Goal: Task Accomplishment & Management: Complete application form

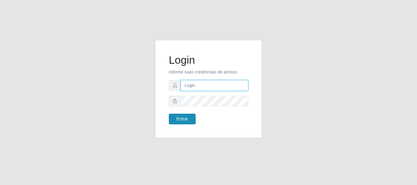
type input "caio@B1"
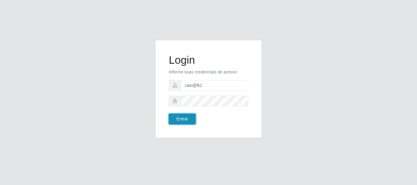
click at [178, 115] on button "Entrar" at bounding box center [182, 119] width 27 height 11
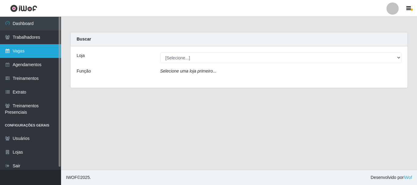
click at [19, 53] on link "Vagas" at bounding box center [30, 51] width 61 height 14
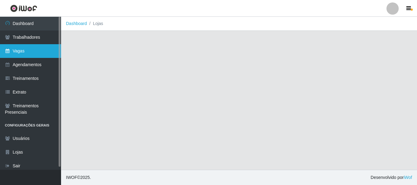
click at [19, 53] on link "Vagas" at bounding box center [30, 51] width 61 height 14
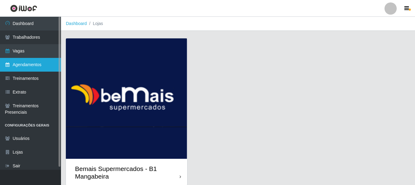
click at [52, 61] on link "Agendamentos" at bounding box center [30, 65] width 61 height 14
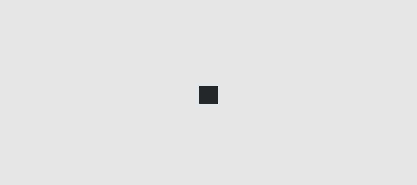
click at [52, 61] on link "Agendamentos" at bounding box center [30, 65] width 61 height 14
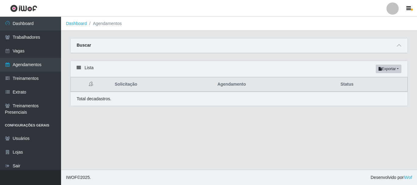
click at [403, 48] on div "Buscar" at bounding box center [239, 45] width 337 height 15
click at [401, 48] on span at bounding box center [398, 45] width 7 height 7
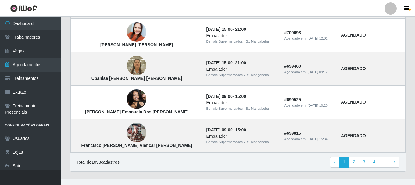
scroll to position [559, 0]
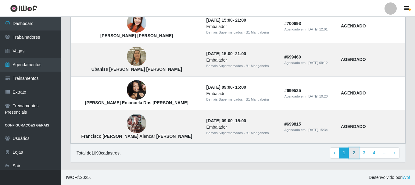
click at [354, 152] on link "2" at bounding box center [354, 153] width 10 height 11
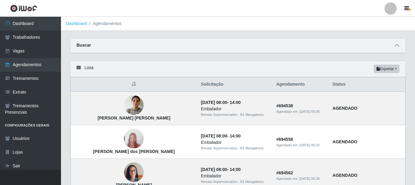
click at [395, 46] on span at bounding box center [397, 45] width 7 height 7
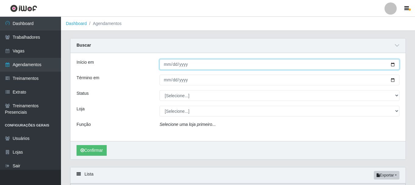
click at [166, 68] on input "Início em" at bounding box center [280, 64] width 240 height 11
type input "2025-08-16"
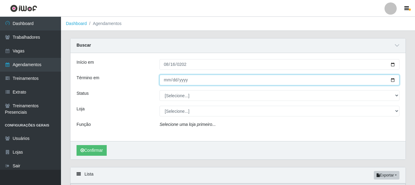
click at [164, 84] on input "Término em" at bounding box center [280, 80] width 240 height 11
type input "2025-08-16"
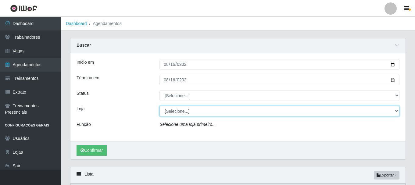
click at [193, 112] on select "[Selecione...] Bemais Supermercados - B1 [GEOGRAPHIC_DATA]" at bounding box center [280, 111] width 240 height 11
click at [392, 108] on select "[Selecione...] Bemais Supermercados - B1 [GEOGRAPHIC_DATA]" at bounding box center [280, 111] width 240 height 11
click at [394, 111] on select "[Selecione...] Bemais Supermercados - B1 [GEOGRAPHIC_DATA]" at bounding box center [280, 111] width 240 height 11
select select "403"
click at [160, 106] on select "[Selecione...] Bemais Supermercados - B1 Mangabeira" at bounding box center [280, 111] width 240 height 11
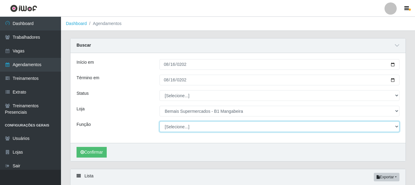
click at [171, 124] on select "[Selecione...] ASG ASG + ASG ++ Balconista de Açougue Balconista de Açougue + B…" at bounding box center [280, 127] width 240 height 11
select select "124"
click at [160, 122] on select "[Selecione...] ASG ASG + ASG ++ Balconista de Açougue Balconista de Açougue + B…" at bounding box center [280, 127] width 240 height 11
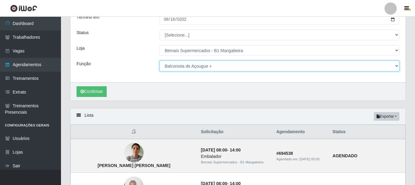
scroll to position [61, 0]
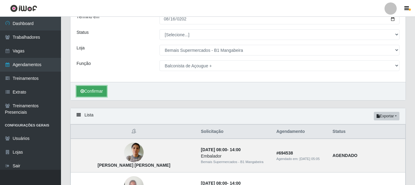
click at [84, 91] on icon "submit" at bounding box center [83, 91] width 4 height 4
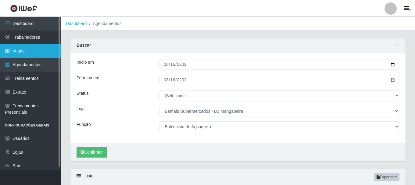
click at [20, 49] on link "Vagas" at bounding box center [30, 51] width 61 height 14
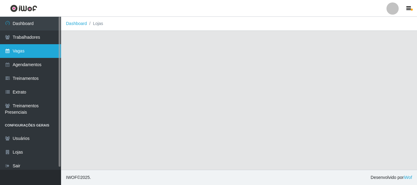
click at [20, 49] on link "Vagas" at bounding box center [30, 51] width 61 height 14
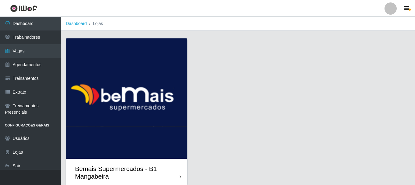
click at [168, 168] on div "Bemais Supermercados - B1 Mangabeira" at bounding box center [127, 172] width 105 height 15
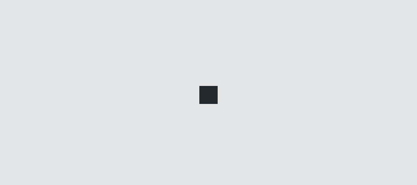
click at [168, 168] on main "Dashboard Lojas Vagas" at bounding box center [239, 93] width 356 height 153
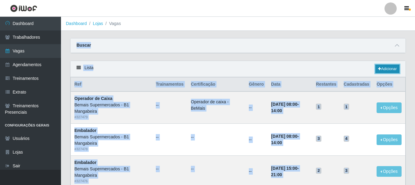
click at [385, 69] on link "Adicionar" at bounding box center [388, 69] width 24 height 9
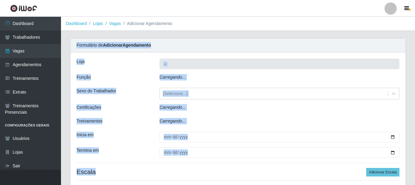
type input "Bemais Supermercados - B1 Mangabeira"
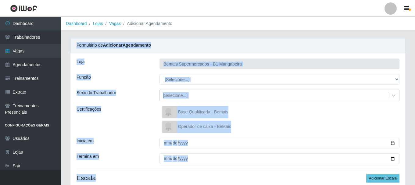
click at [116, 74] on div "Função" at bounding box center [113, 79] width 83 height 11
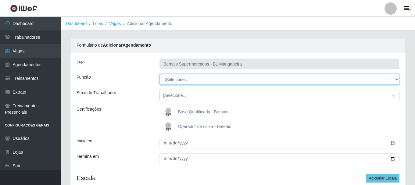
click at [393, 79] on select "[Selecione...] ASG ASG + ASG ++ Balconista de Açougue Balconista de Açougue + B…" at bounding box center [280, 79] width 240 height 11
select select "124"
click at [160, 74] on select "[Selecione...] ASG ASG + ASG ++ Balconista de Açougue Balconista de Açougue + B…" at bounding box center [280, 79] width 240 height 11
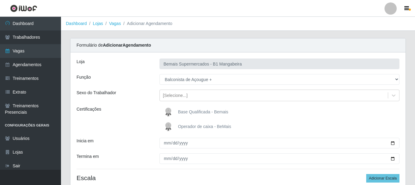
click at [187, 110] on span "Base Qualificada - Bemais" at bounding box center [203, 112] width 50 height 5
click at [0, 0] on input "Base Qualificada - Bemais" at bounding box center [0, 0] width 0 height 0
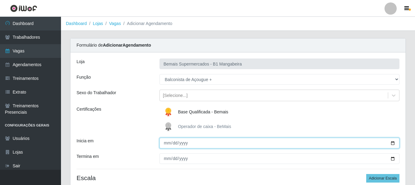
click at [168, 141] on input "Inicia em" at bounding box center [280, 143] width 240 height 11
type input "2025-08-16"
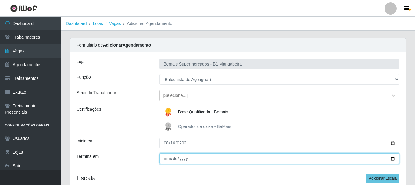
click at [166, 162] on input "Termina em" at bounding box center [280, 159] width 240 height 11
type input "2025-08-16"
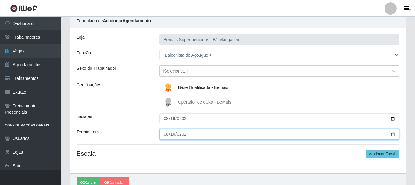
scroll to position [54, 0]
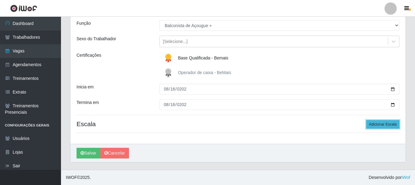
click at [383, 124] on button "Adicionar Escala" at bounding box center [383, 124] width 33 height 9
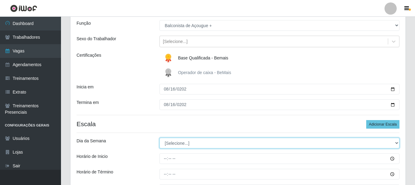
click at [364, 143] on select "[Selecione...] Segunda Terça Quarta Quinta Sexta Sábado Domingo" at bounding box center [280, 143] width 240 height 11
select select "6"
click at [160, 138] on select "[Selecione...] Segunda Terça Quarta Quinta Sexta Sábado Domingo" at bounding box center [280, 143] width 240 height 11
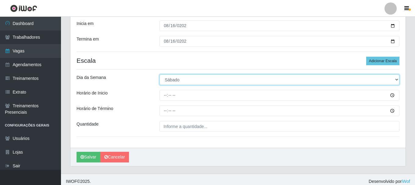
scroll to position [122, 0]
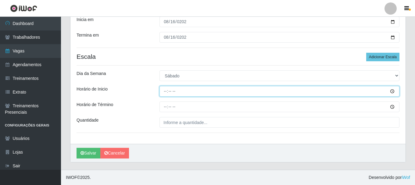
click at [165, 92] on input "Horário de Inicio" at bounding box center [280, 91] width 240 height 11
type input "07:00"
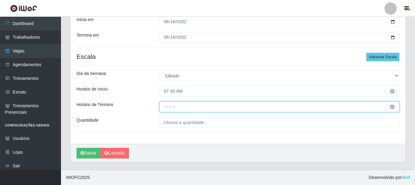
click at [166, 107] on input "Horário de Término" at bounding box center [280, 107] width 240 height 11
type input "13:00"
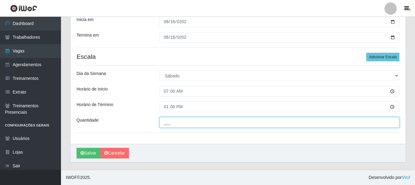
click at [182, 124] on input "___" at bounding box center [280, 122] width 240 height 11
type input "1__"
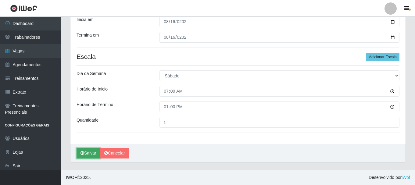
click at [88, 153] on button "Salvar" at bounding box center [89, 153] width 24 height 11
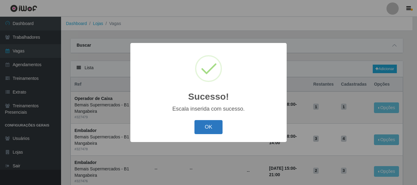
click at [217, 130] on button "OK" at bounding box center [208, 127] width 28 height 14
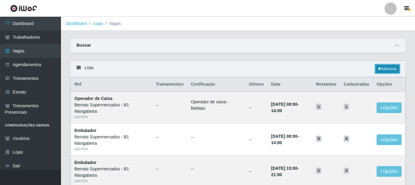
click at [383, 68] on link "Adicionar" at bounding box center [388, 69] width 24 height 9
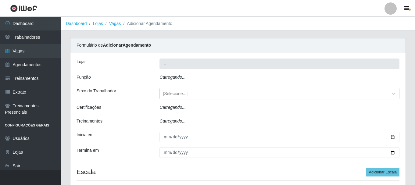
type input "Bemais Supermercados - B1 Mangabeira"
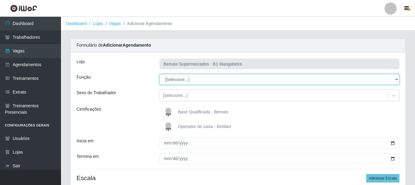
click at [398, 78] on select "[Selecione...] ASG ASG + ASG ++ Balconista de Açougue Balconista de Açougue + B…" at bounding box center [280, 79] width 240 height 11
select select "124"
click at [160, 74] on select "[Selecione...] ASG ASG + ASG ++ Balconista de Açougue Balconista de Açougue + B…" at bounding box center [280, 79] width 240 height 11
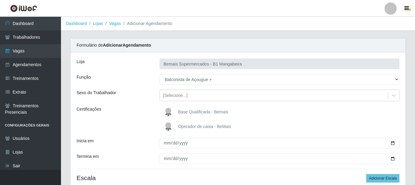
click at [219, 111] on span "Base Qualificada - Bemais" at bounding box center [203, 112] width 50 height 5
click at [0, 0] on input "Base Qualificada - Bemais" at bounding box center [0, 0] width 0 height 0
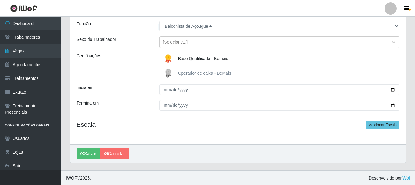
scroll to position [54, 0]
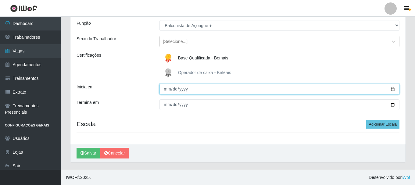
click at [168, 91] on input "Inicia em" at bounding box center [280, 89] width 240 height 11
type input "2025-08-16"
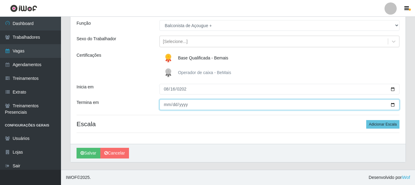
click at [168, 107] on input "Termina em" at bounding box center [280, 105] width 240 height 11
type input "2025-08-16"
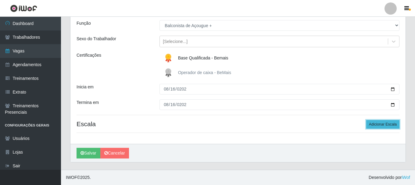
click at [387, 124] on button "Adicionar Escala" at bounding box center [383, 124] width 33 height 9
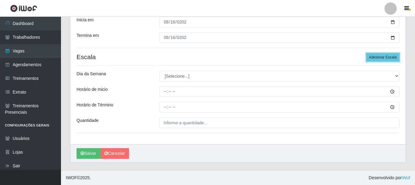
scroll to position [122, 0]
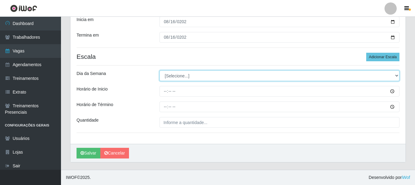
click at [395, 73] on select "[Selecione...] Segunda Terça Quarta Quinta Sexta Sábado Domingo" at bounding box center [280, 76] width 240 height 11
select select "6"
click at [160, 71] on select "[Selecione...] Segunda Terça Quarta Quinta Sexta Sábado Domingo" at bounding box center [280, 76] width 240 height 11
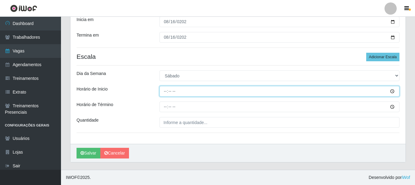
click at [165, 89] on input "Horário de Inicio" at bounding box center [280, 91] width 240 height 11
type input "00:09"
click at [168, 92] on input "Horário de Inicio" at bounding box center [280, 91] width 240 height 11
type input "09:00"
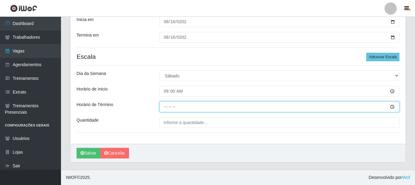
click at [168, 107] on input "Horário de Término" at bounding box center [280, 107] width 240 height 11
type input "15:00"
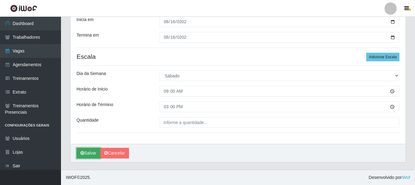
click at [83, 153] on icon "submit" at bounding box center [83, 153] width 4 height 4
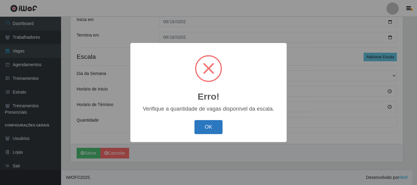
click at [212, 129] on button "OK" at bounding box center [208, 127] width 28 height 14
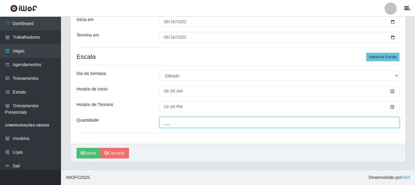
click at [174, 123] on input "___" at bounding box center [280, 122] width 240 height 11
type input "1__"
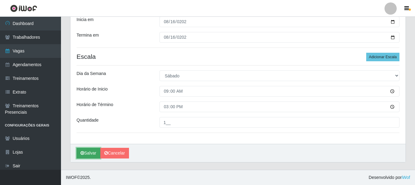
click at [89, 151] on button "Salvar" at bounding box center [89, 153] width 24 height 11
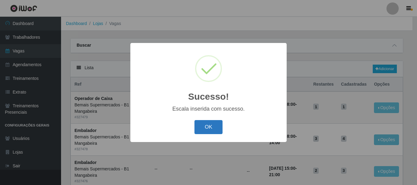
click at [212, 127] on button "OK" at bounding box center [208, 127] width 28 height 14
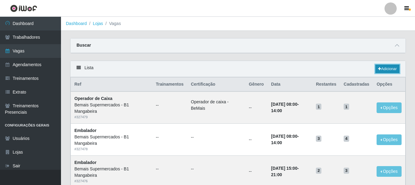
click at [386, 67] on link "Adicionar" at bounding box center [388, 69] width 24 height 9
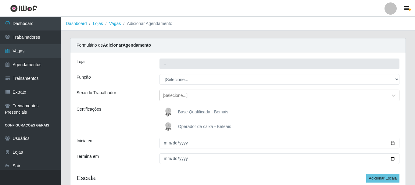
type input "Bemais Supermercados - B1 Mangabeira"
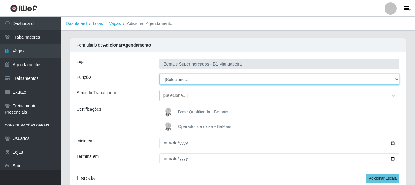
click at [394, 79] on select "[Selecione...] ASG ASG + ASG ++ Balconista de Açougue Balconista de Açougue + B…" at bounding box center [280, 79] width 240 height 11
select select "72"
click at [160, 74] on select "[Selecione...] ASG ASG + ASG ++ Balconista de Açougue Balconista de Açougue + B…" at bounding box center [280, 79] width 240 height 11
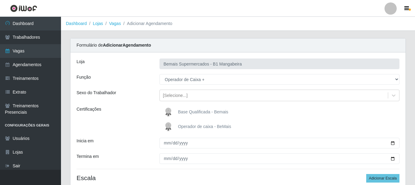
click at [180, 114] on span "Base Qualificada - Bemais" at bounding box center [203, 112] width 50 height 5
click at [0, 0] on input "Base Qualificada - Bemais" at bounding box center [0, 0] width 0 height 0
click at [187, 127] on span "Operador de caixa - BeMais" at bounding box center [204, 126] width 53 height 5
click at [0, 0] on input "Operador de caixa - BeMais" at bounding box center [0, 0] width 0 height 0
click at [194, 111] on span "Base Qualificada - Bemais" at bounding box center [203, 112] width 50 height 5
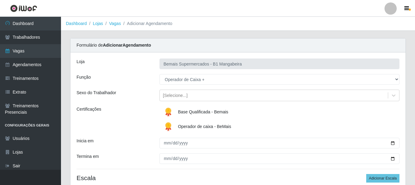
click at [0, 0] on input "Base Qualificada - Bemais" at bounding box center [0, 0] width 0 height 0
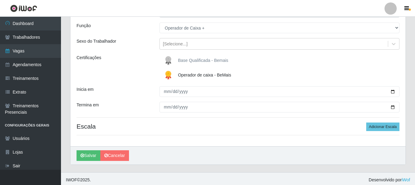
scroll to position [54, 0]
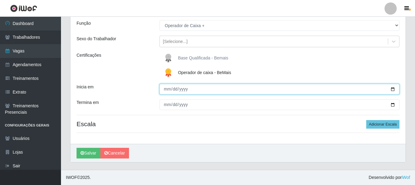
click at [167, 90] on input "Inicia em" at bounding box center [280, 89] width 240 height 11
type input "2025-01-17"
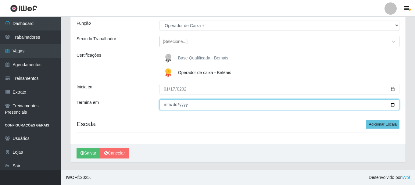
click at [166, 104] on input "Termina em" at bounding box center [280, 105] width 240 height 11
type input "2025-01-17"
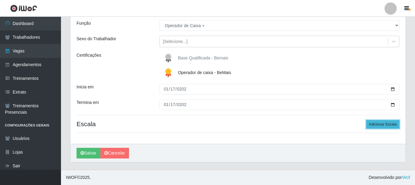
click at [384, 125] on button "Adicionar Escala" at bounding box center [383, 124] width 33 height 9
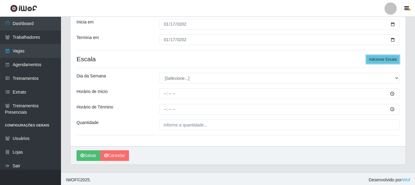
scroll to position [122, 0]
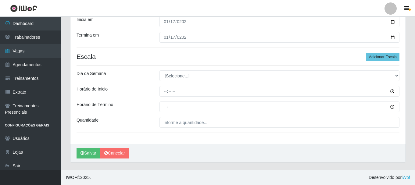
click at [400, 78] on div "[Selecione...] Segunda Terça Quarta Quinta Sexta Sábado Domingo" at bounding box center [279, 76] width 249 height 11
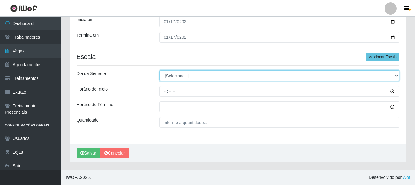
click at [396, 74] on select "[Selecione...] Segunda Terça Quarta Quinta Sexta Sábado Domingo" at bounding box center [280, 76] width 240 height 11
select select "0"
click at [160, 71] on select "[Selecione...] Segunda Terça Quarta Quinta Sexta Sábado Domingo" at bounding box center [280, 76] width 240 height 11
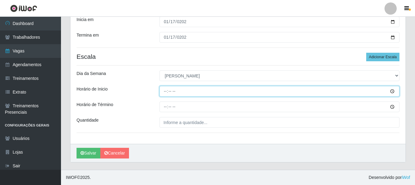
click at [164, 92] on input "Horário de Inicio" at bounding box center [280, 91] width 240 height 11
type input "08:00"
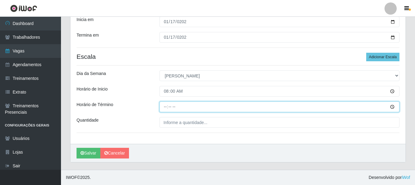
click at [164, 107] on input "Horário de Término" at bounding box center [280, 107] width 240 height 11
type input "14:00"
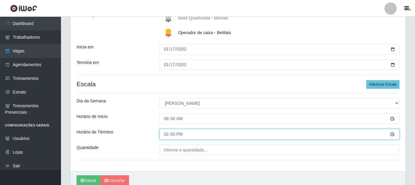
scroll to position [30, 0]
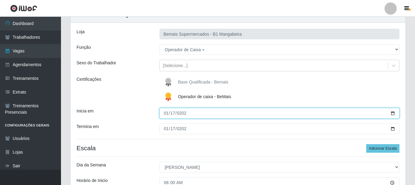
click at [174, 113] on input "2025-01-17" at bounding box center [280, 113] width 240 height 11
type input "2025-08-17"
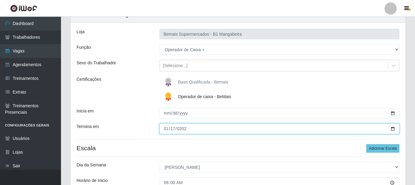
click at [175, 129] on input "2025-01-17" at bounding box center [280, 129] width 240 height 11
type input "2025-08-17"
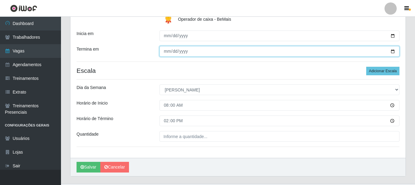
scroll to position [122, 0]
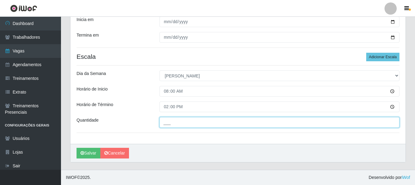
click at [183, 126] on input "___" at bounding box center [280, 122] width 240 height 11
type input "1__"
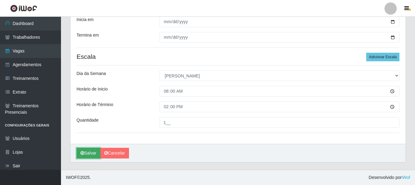
click at [90, 155] on button "Salvar" at bounding box center [89, 153] width 24 height 11
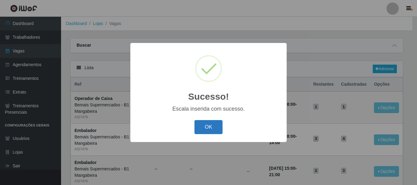
click at [212, 129] on button "OK" at bounding box center [208, 127] width 28 height 14
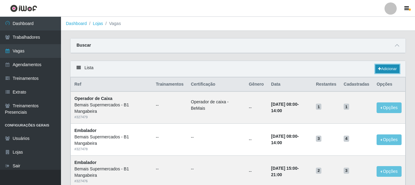
click at [391, 67] on link "Adicionar" at bounding box center [388, 69] width 24 height 9
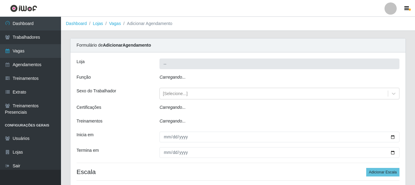
type input "Bemais Supermercados - B1 Mangabeira"
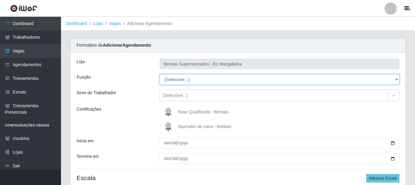
click at [398, 80] on select "[Selecione...] ASG ASG + ASG ++ Balconista de Açougue Balconista de Açougue + B…" at bounding box center [280, 79] width 240 height 11
select select "124"
click at [160, 74] on select "[Selecione...] ASG ASG + ASG ++ Balconista de Açougue Balconista de Açougue + B…" at bounding box center [280, 79] width 240 height 11
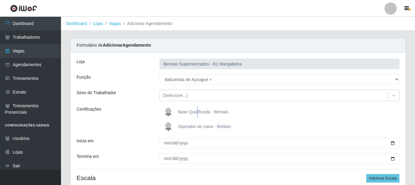
click at [197, 112] on span "Base Qualificada - Bemais" at bounding box center [203, 112] width 50 height 5
click at [224, 113] on span "Base Qualificada - Bemais" at bounding box center [203, 112] width 50 height 5
click at [0, 0] on input "Base Qualificada - Bemais" at bounding box center [0, 0] width 0 height 0
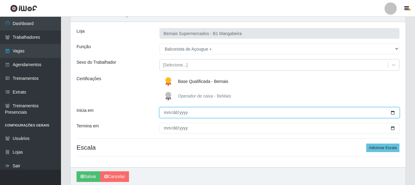
click at [168, 113] on input "Inicia em" at bounding box center [280, 112] width 240 height 11
type input "2025-08-17"
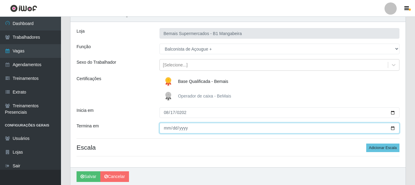
click at [169, 130] on input "Termina em" at bounding box center [280, 128] width 240 height 11
type input "2025-08-17"
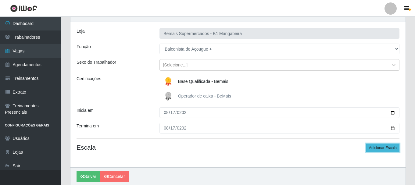
click at [389, 145] on button "Adicionar Escala" at bounding box center [383, 148] width 33 height 9
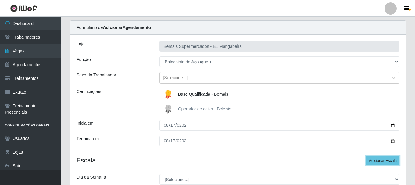
scroll to position [61, 0]
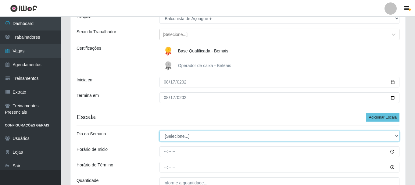
click at [397, 135] on select "[Selecione...] Segunda Terça Quarta Quinta Sexta Sábado Domingo" at bounding box center [280, 136] width 240 height 11
select select "0"
click at [160, 131] on select "[Selecione...] Segunda Terça Quarta Quinta Sexta Sábado Domingo" at bounding box center [280, 136] width 240 height 11
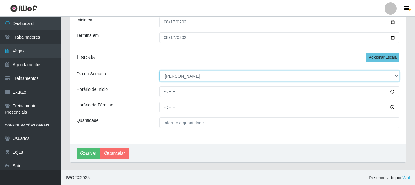
scroll to position [122, 0]
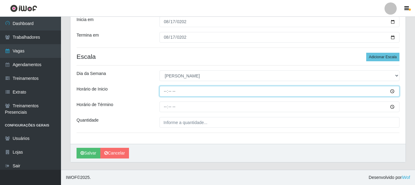
click at [167, 92] on input "Horário de Inicio" at bounding box center [280, 91] width 240 height 11
type input "07:00"
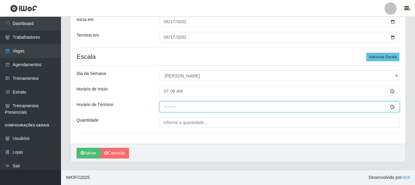
click at [167, 108] on input "Horário de Término" at bounding box center [280, 107] width 240 height 11
type input "13:00"
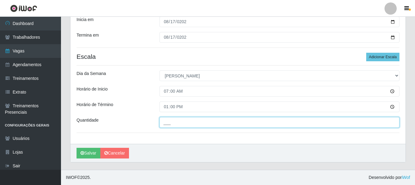
click at [180, 122] on input "___" at bounding box center [280, 122] width 240 height 11
type input "1__"
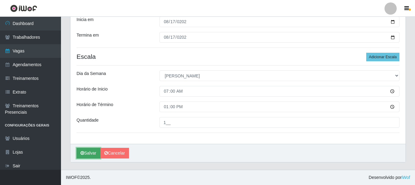
click at [92, 158] on button "Salvar" at bounding box center [89, 153] width 24 height 11
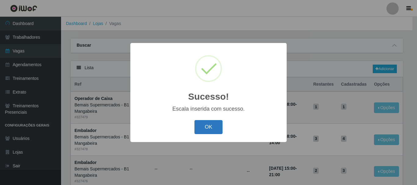
click at [213, 123] on button "OK" at bounding box center [208, 127] width 28 height 14
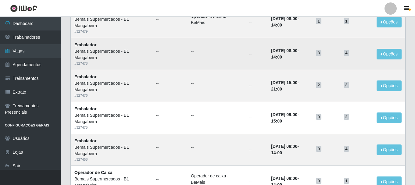
scroll to position [31, 0]
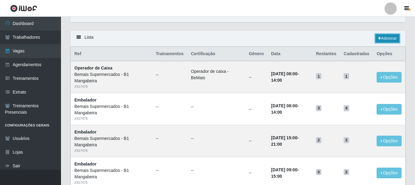
click at [390, 39] on link "Adicionar" at bounding box center [388, 38] width 24 height 9
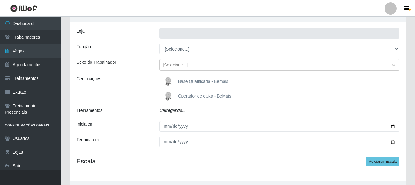
type input "Bemais Supermercados - B1 Mangabeira"
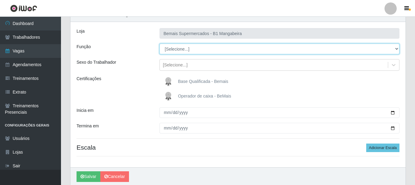
click at [397, 49] on select "[Selecione...] ASG ASG + ASG ++ Balconista de Açougue Balconista de Açougue + B…" at bounding box center [280, 49] width 240 height 11
select select "1"
click at [160, 44] on select "[Selecione...] ASG ASG + ASG ++ Balconista de Açougue Balconista de Açougue + B…" at bounding box center [280, 49] width 240 height 11
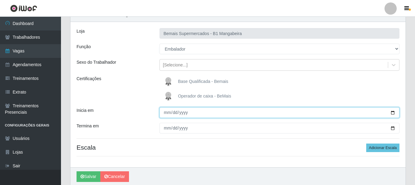
click at [164, 112] on input "Inicia em" at bounding box center [280, 112] width 240 height 11
type input "2025-08-17"
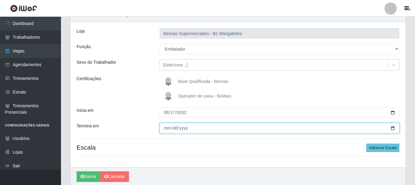
click at [169, 126] on input "Termina em" at bounding box center [280, 128] width 240 height 11
type input "2025-08-17"
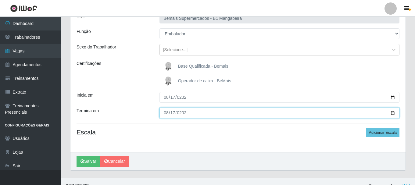
scroll to position [54, 0]
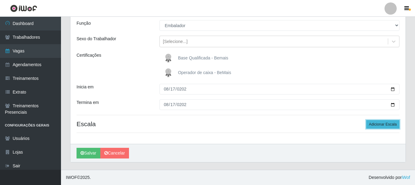
click at [389, 122] on button "Adicionar Escala" at bounding box center [383, 124] width 33 height 9
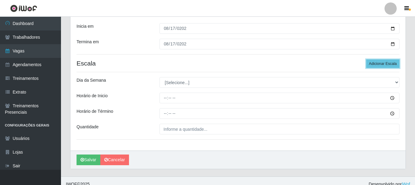
scroll to position [115, 0]
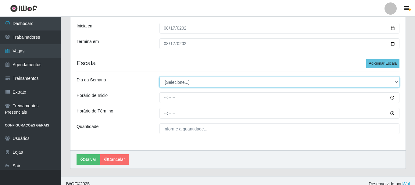
click at [396, 82] on select "[Selecione...] Segunda Terça Quarta Quinta Sexta Sábado Domingo" at bounding box center [280, 82] width 240 height 11
select select "0"
click at [160, 77] on select "[Selecione...] Segunda Terça Quarta Quinta Sexta Sábado Domingo" at bounding box center [280, 82] width 240 height 11
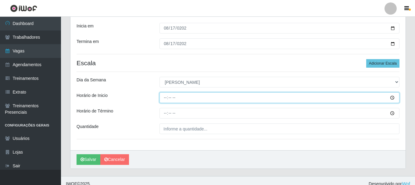
click at [165, 97] on input "Horário de Inicio" at bounding box center [280, 97] width 240 height 11
type input "08:00"
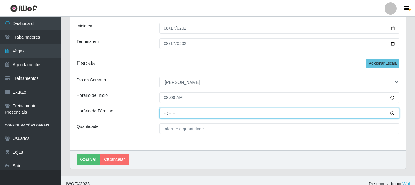
click at [167, 115] on input "Horário de Término" at bounding box center [280, 113] width 240 height 11
type input "14:00"
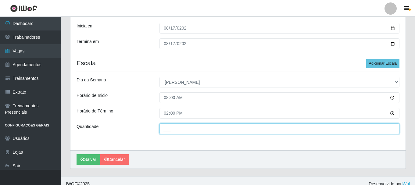
click at [179, 131] on input "___" at bounding box center [280, 129] width 240 height 11
type input "1__"
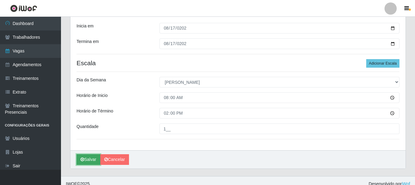
click at [96, 158] on button "Salvar" at bounding box center [89, 159] width 24 height 11
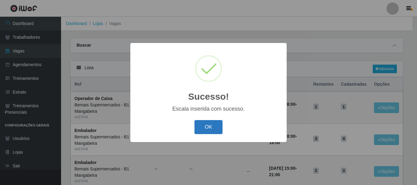
click at [208, 125] on button "OK" at bounding box center [208, 127] width 28 height 14
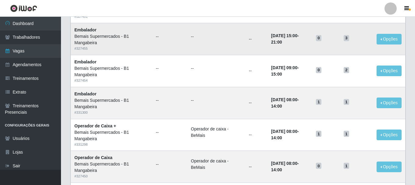
scroll to position [276, 0]
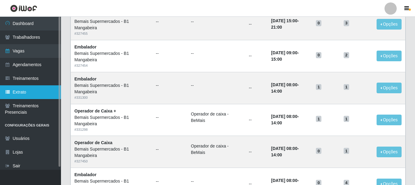
click at [32, 91] on link "Extrato" at bounding box center [30, 92] width 61 height 14
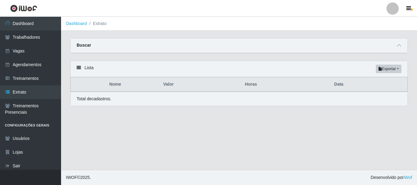
click at [76, 66] on div "Lista Exportar PDF Excel" at bounding box center [239, 69] width 337 height 16
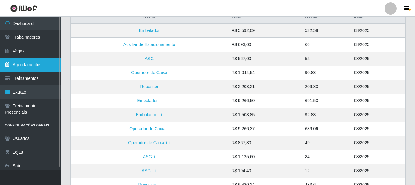
scroll to position [37, 0]
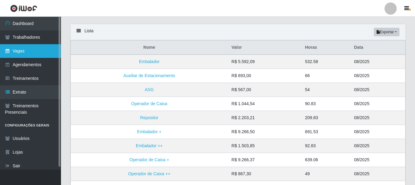
click at [32, 48] on link "Vagas" at bounding box center [30, 51] width 61 height 14
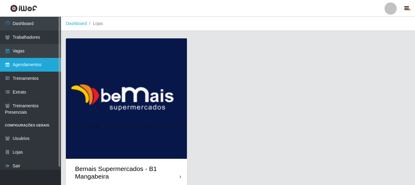
click at [35, 67] on link "Agendamentos" at bounding box center [30, 65] width 61 height 14
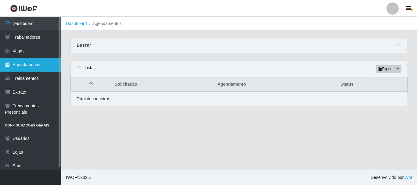
click at [35, 67] on link "Agendamentos" at bounding box center [30, 65] width 61 height 14
click at [35, 65] on link "Agendamentos" at bounding box center [30, 65] width 61 height 14
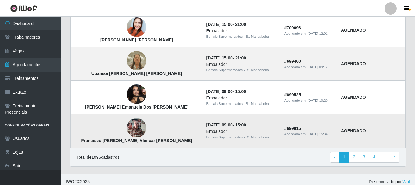
scroll to position [452, 0]
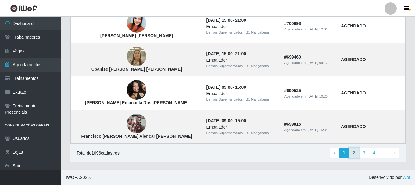
click at [356, 151] on link "2" at bounding box center [354, 153] width 10 height 11
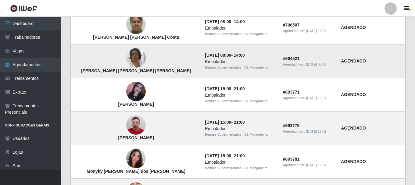
scroll to position [183, 0]
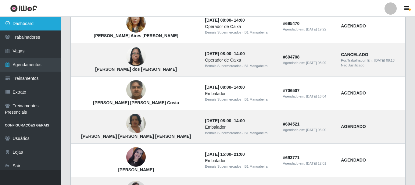
click at [45, 27] on link "Dashboard" at bounding box center [30, 24] width 61 height 14
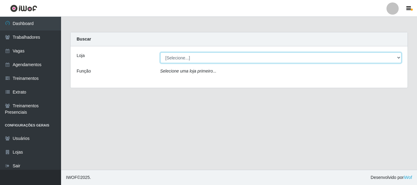
click at [189, 61] on select "[Selecione...] Bemais Supermercados - B1 [GEOGRAPHIC_DATA]" at bounding box center [280, 58] width 241 height 11
select select "403"
click at [160, 53] on select "[Selecione...] Bemais Supermercados - B1 [GEOGRAPHIC_DATA]" at bounding box center [280, 58] width 241 height 11
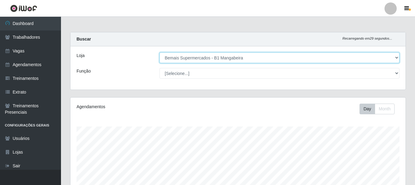
scroll to position [127, 336]
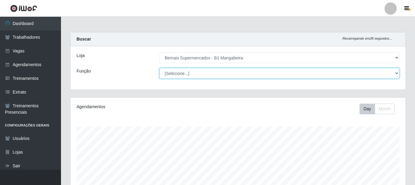
click at [399, 74] on select "[Selecione...] ASG ASG + ASG ++ Balconista de Açougue Balconista de Açougue + B…" at bounding box center [280, 73] width 240 height 11
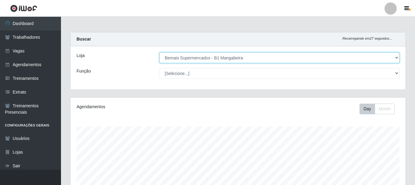
drag, startPoint x: 248, startPoint y: 59, endPoint x: 293, endPoint y: 61, distance: 45.2
click at [249, 59] on select "[Selecione...] Bemais Supermercados - B1 Mangabeira" at bounding box center [280, 58] width 240 height 11
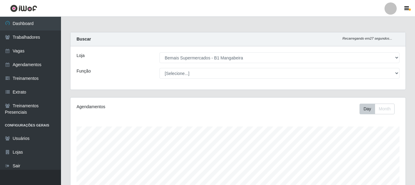
click at [401, 54] on div "[Selecione...] Bemais Supermercados - B1 Mangabeira" at bounding box center [279, 58] width 249 height 11
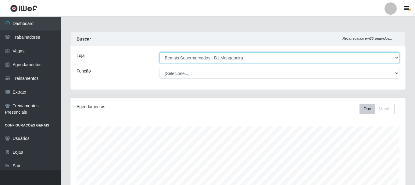
click at [391, 56] on select "[Selecione...] Bemais Supermercados - B1 Mangabeira" at bounding box center [280, 58] width 240 height 11
click at [160, 53] on select "[Selecione...] Bemais Supermercados - B1 Mangabeira" at bounding box center [280, 58] width 240 height 11
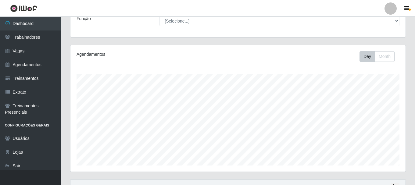
scroll to position [111, 0]
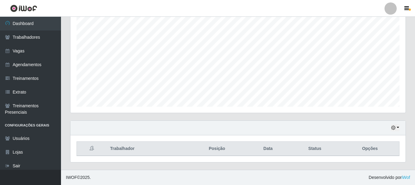
click at [401, 130] on div "Hoje 1 dia 3 dias 1 Semana Não encerrados" at bounding box center [239, 128] width 336 height 15
click at [401, 128] on div "Hoje 1 dia 3 dias 1 Semana Não encerrados" at bounding box center [239, 128] width 336 height 15
click at [394, 127] on icon "button" at bounding box center [394, 128] width 4 height 4
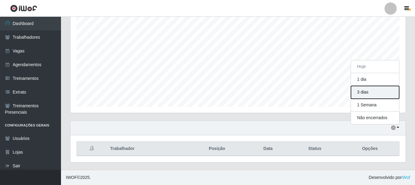
click at [372, 92] on button "3 dias" at bounding box center [375, 92] width 48 height 13
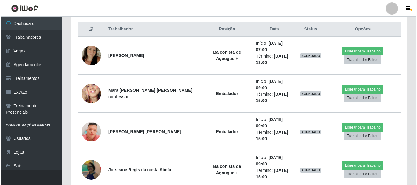
scroll to position [234, 0]
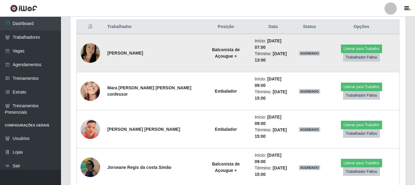
click at [86, 50] on img at bounding box center [91, 53] width 20 height 35
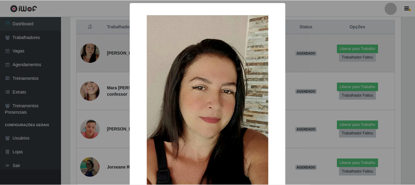
scroll to position [127, 332]
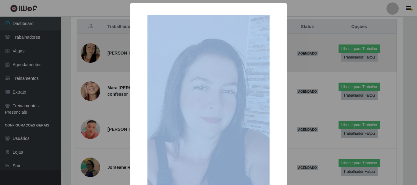
click at [86, 50] on div "× OK Cancel" at bounding box center [208, 92] width 417 height 185
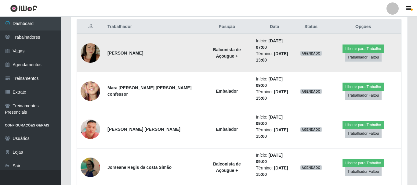
scroll to position [127, 336]
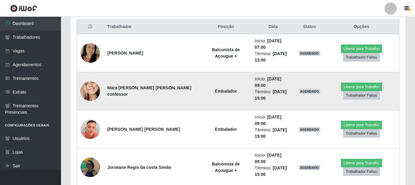
click at [83, 90] on td at bounding box center [90, 91] width 27 height 38
click at [87, 84] on img at bounding box center [91, 91] width 20 height 42
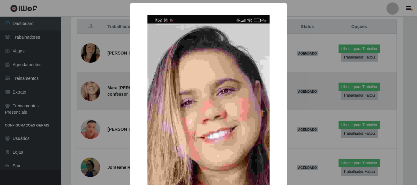
click at [87, 84] on div "× OK Cancel" at bounding box center [208, 92] width 417 height 185
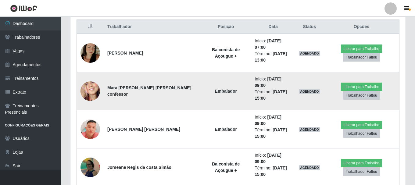
scroll to position [127, 336]
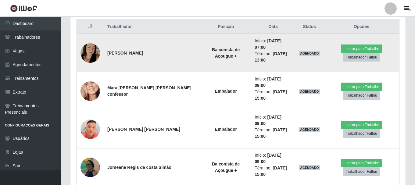
click at [96, 38] on td at bounding box center [90, 53] width 27 height 38
click at [92, 43] on img at bounding box center [91, 53] width 20 height 35
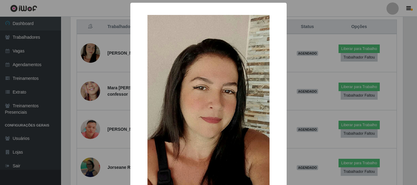
click at [90, 47] on div "× OK Cancel" at bounding box center [208, 92] width 417 height 185
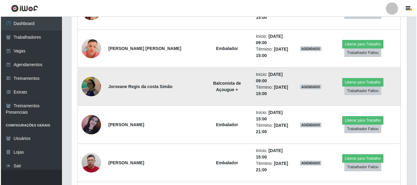
scroll to position [325, 0]
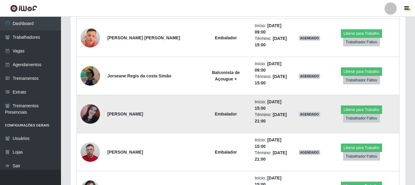
click at [95, 104] on img at bounding box center [91, 114] width 20 height 20
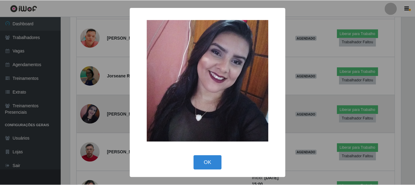
scroll to position [127, 332]
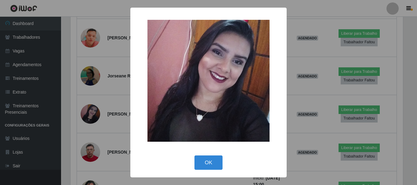
click at [88, 87] on div "× OK Cancel" at bounding box center [208, 92] width 417 height 185
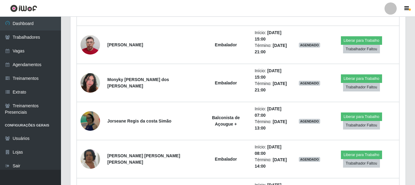
scroll to position [447, 0]
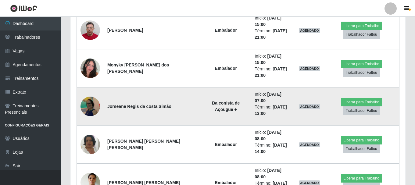
click at [93, 96] on img at bounding box center [91, 106] width 20 height 21
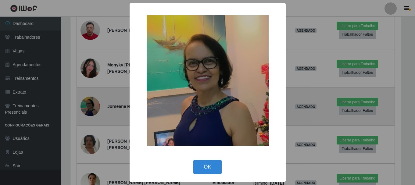
scroll to position [127, 332]
click at [93, 61] on div "× OK Cancel" at bounding box center [208, 92] width 417 height 185
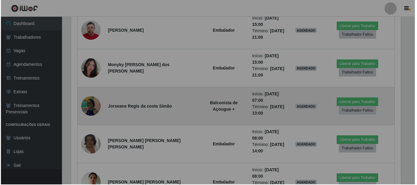
scroll to position [127, 336]
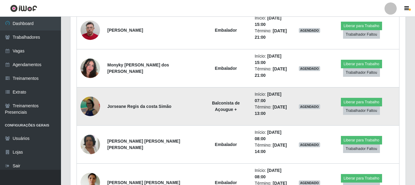
click at [93, 96] on img at bounding box center [91, 106] width 20 height 21
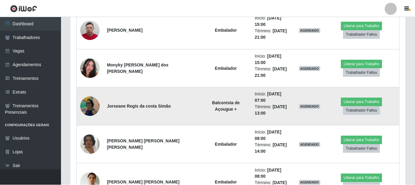
scroll to position [127, 332]
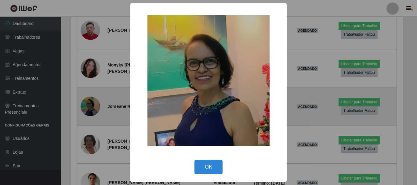
click at [93, 61] on div "× OK Cancel" at bounding box center [208, 92] width 417 height 185
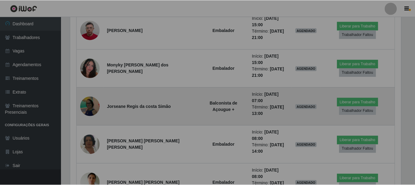
scroll to position [0, 0]
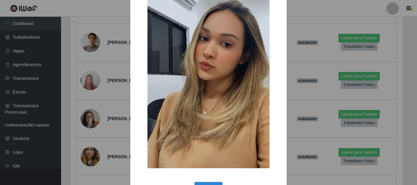
click at [93, 140] on div "× OK Cancel" at bounding box center [208, 92] width 417 height 185
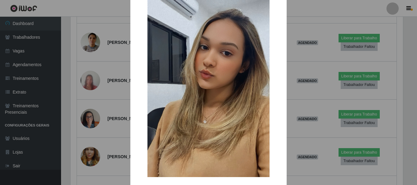
click at [101, 129] on div "× OK Cancel" at bounding box center [208, 92] width 417 height 185
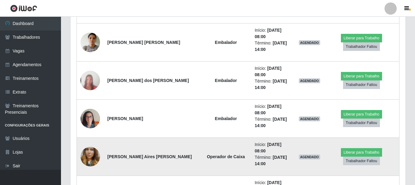
click at [88, 140] on img at bounding box center [91, 157] width 20 height 35
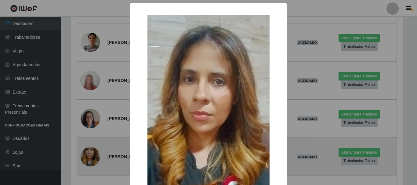
click at [88, 72] on div "× OK Cancel" at bounding box center [208, 92] width 417 height 185
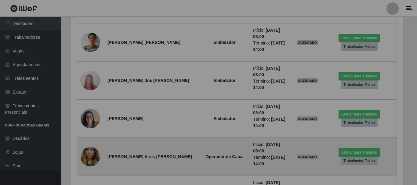
scroll to position [127, 336]
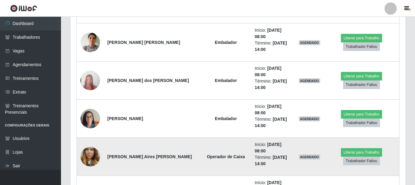
click at [83, 140] on img at bounding box center [91, 157] width 20 height 35
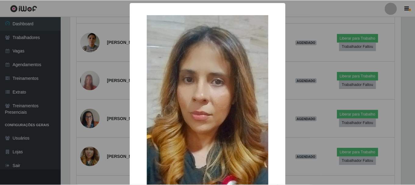
scroll to position [127, 332]
click at [88, 77] on div "× OK Cancel" at bounding box center [208, 92] width 417 height 185
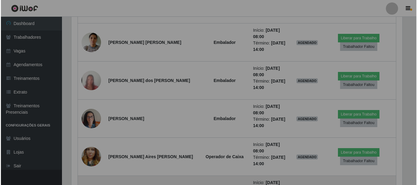
scroll to position [127, 336]
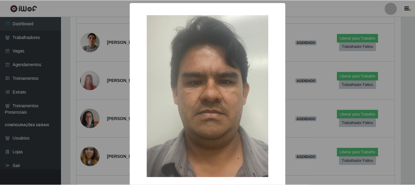
scroll to position [127, 332]
click at [92, 103] on div "× OK Cancel" at bounding box center [208, 92] width 417 height 185
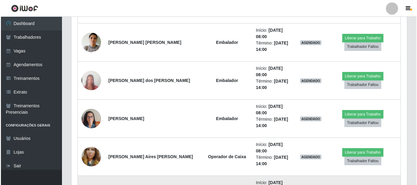
scroll to position [127, 336]
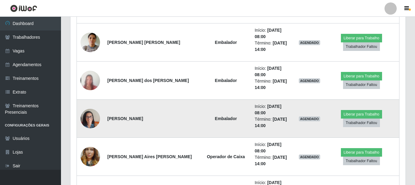
click at [87, 106] on img at bounding box center [91, 119] width 20 height 26
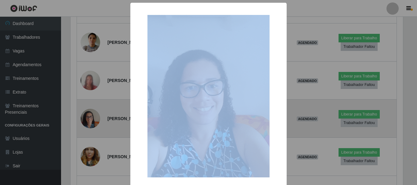
click at [87, 45] on div "× OK Cancel" at bounding box center [208, 92] width 417 height 185
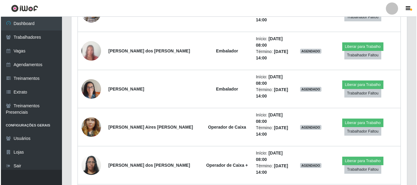
scroll to position [619, 0]
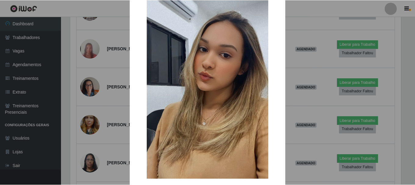
scroll to position [61, 0]
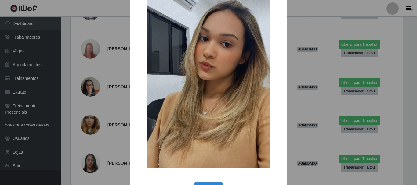
click at [303, 119] on div "× OK Cancel" at bounding box center [208, 92] width 417 height 185
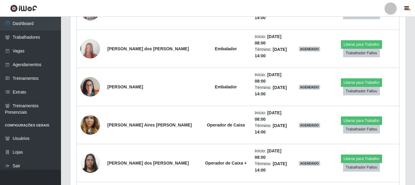
scroll to position [127, 336]
